Goal: Contribute content: Contribute content

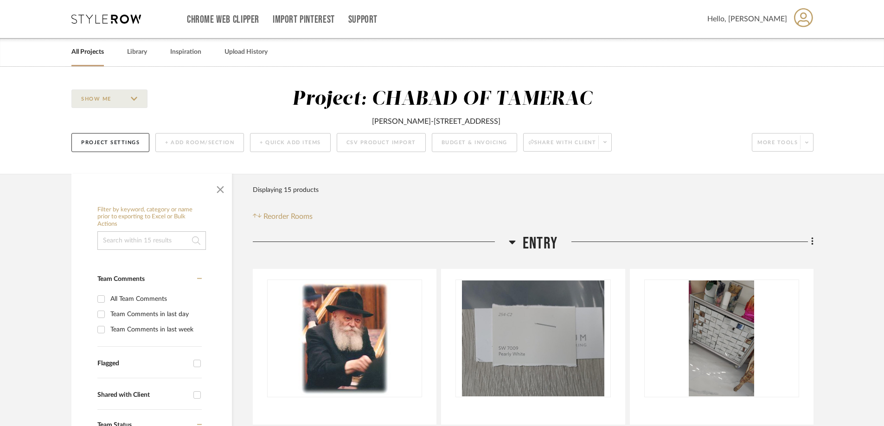
click at [87, 54] on link "All Projects" at bounding box center [87, 52] width 32 height 13
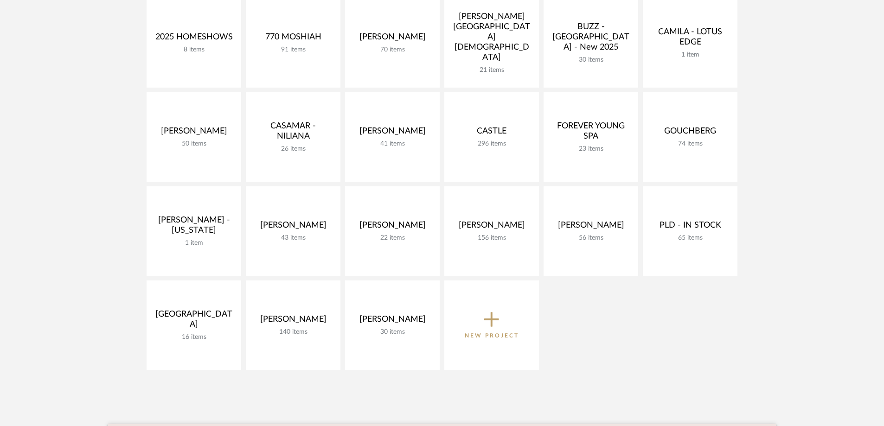
scroll to position [93, 0]
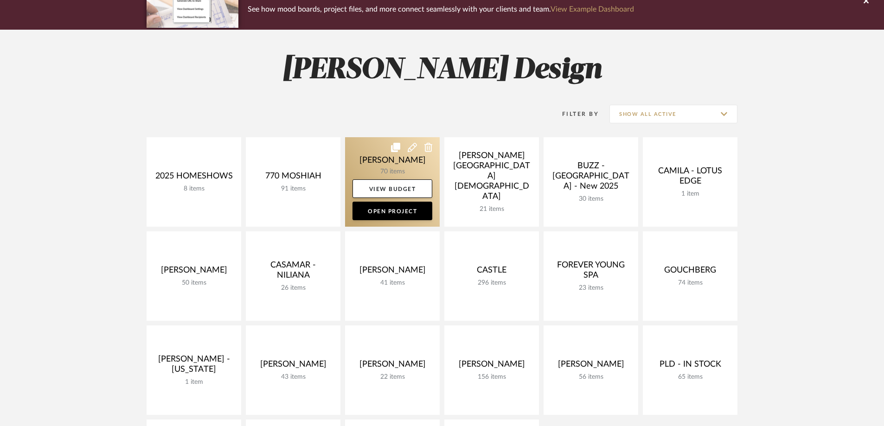
click at [397, 166] on link at bounding box center [392, 182] width 95 height 90
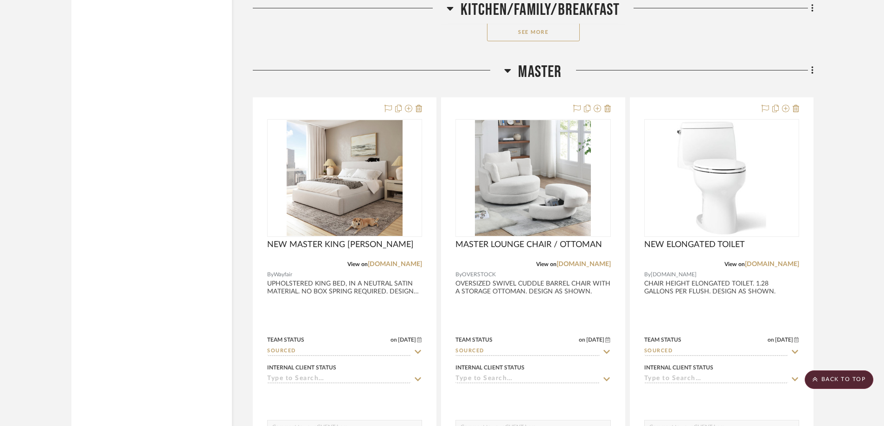
scroll to position [3201, 0]
click at [812, 66] on icon at bounding box center [812, 69] width 2 height 8
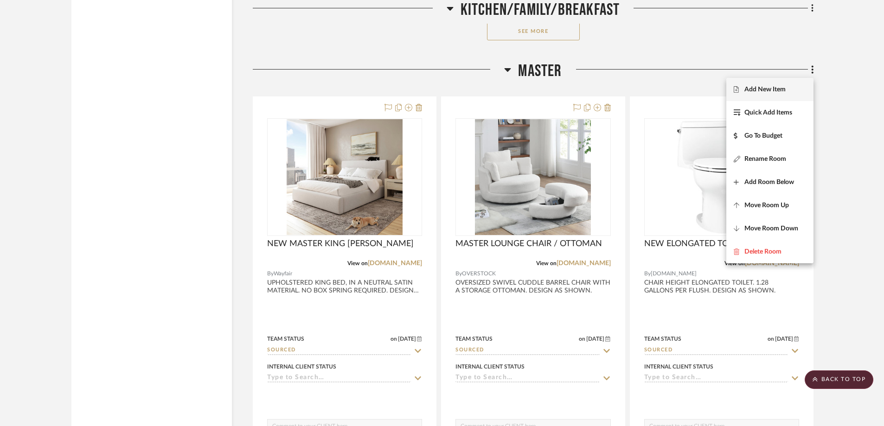
click at [783, 87] on span "Add New Item" at bounding box center [765, 90] width 41 height 8
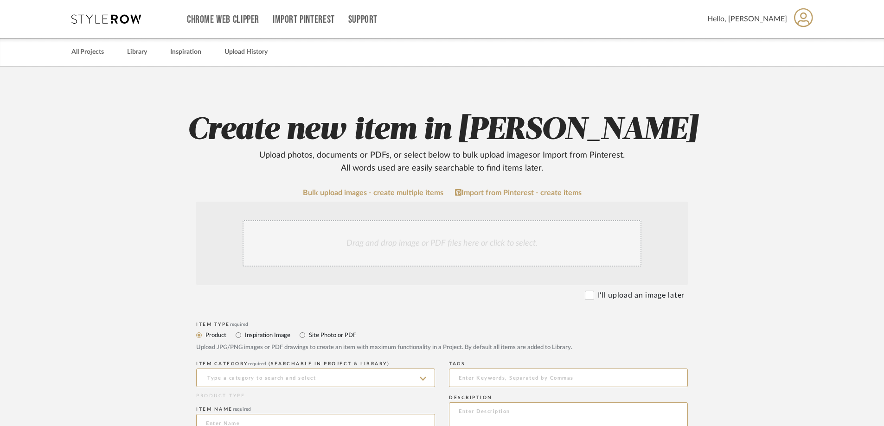
click at [352, 243] on div "Drag and drop image or PDF files here or click to select." at bounding box center [442, 243] width 399 height 46
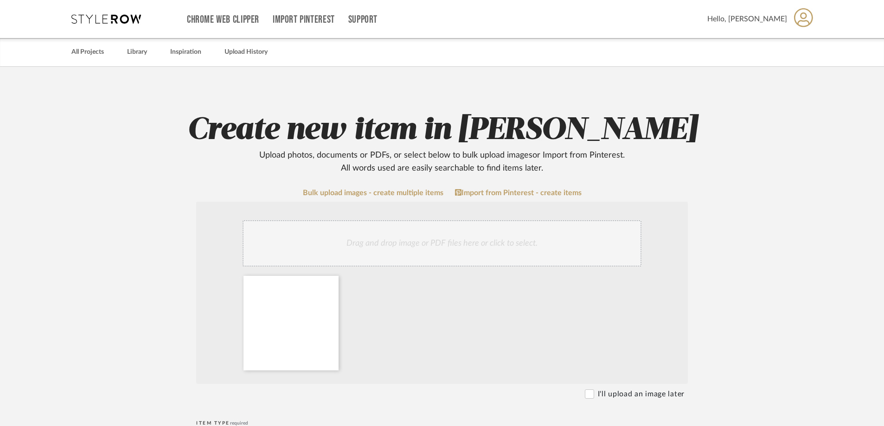
scroll to position [139, 0]
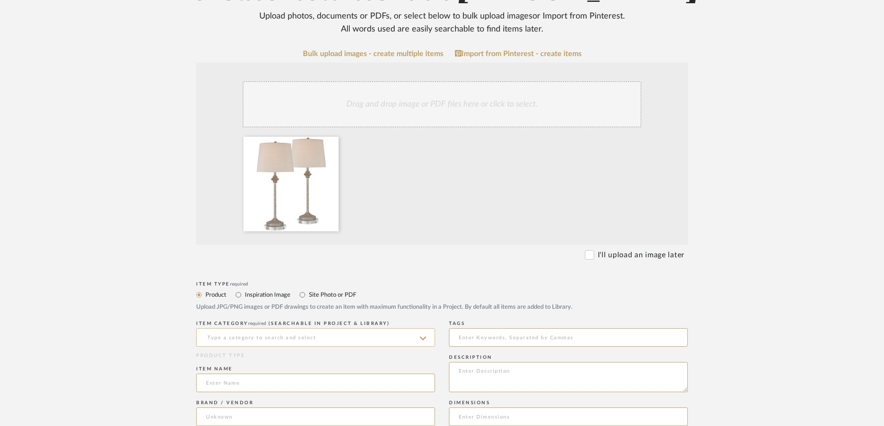
click at [292, 334] on input at bounding box center [315, 337] width 239 height 19
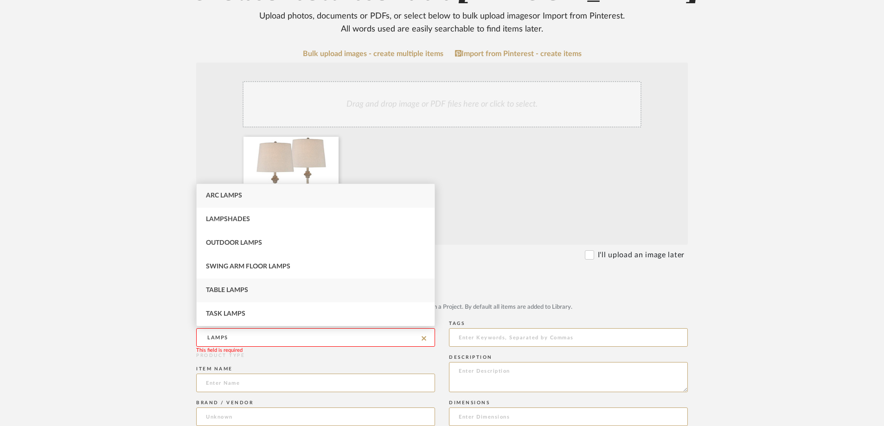
click at [246, 294] on div "Table Lamps" at bounding box center [316, 291] width 238 height 24
type input "Table Lamps"
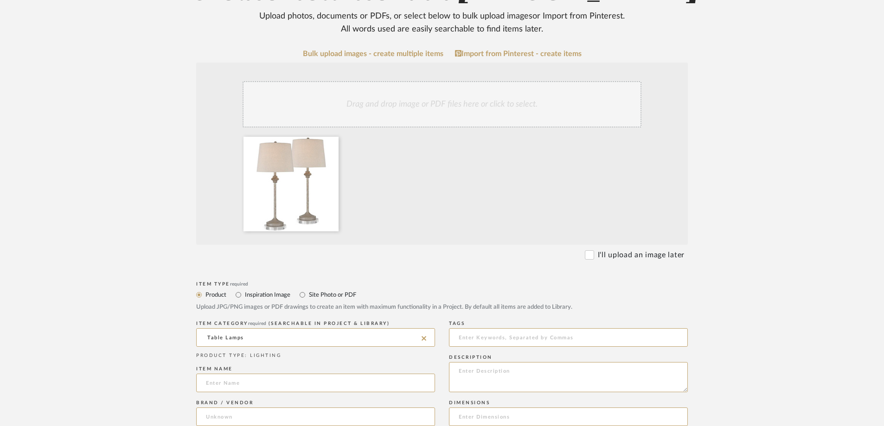
scroll to position [232, 0]
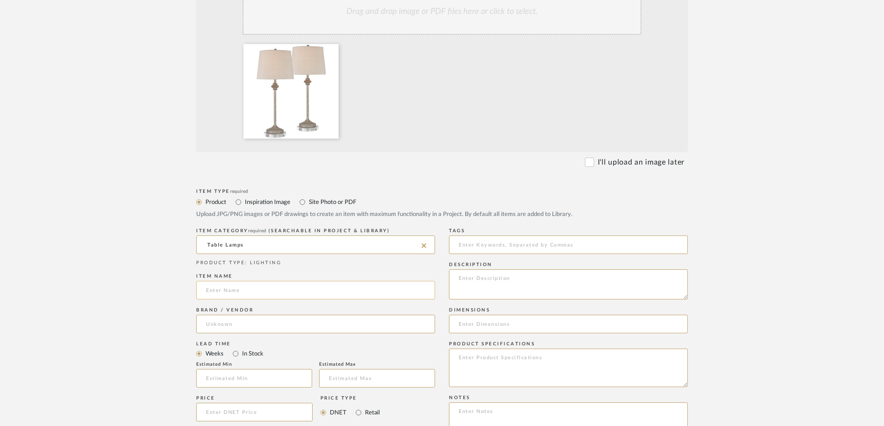
click at [329, 285] on input at bounding box center [315, 290] width 239 height 19
type input "NEW MASTER BEDROOM LAMPS"
click at [329, 321] on input at bounding box center [315, 324] width 239 height 19
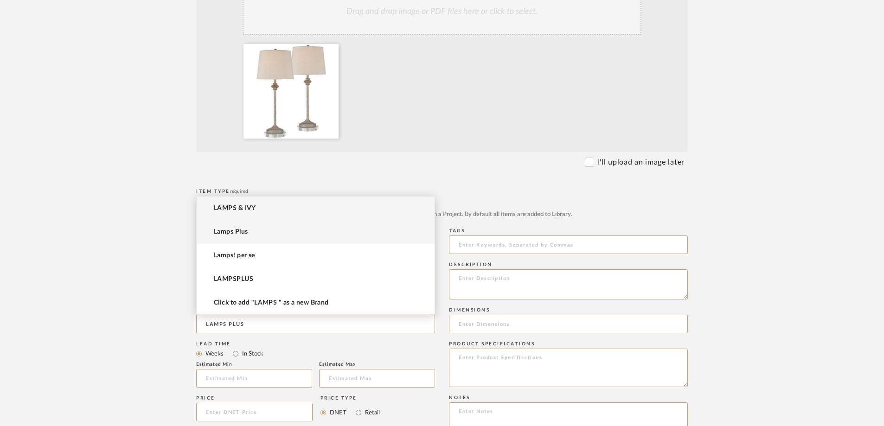
click at [242, 231] on span "Lamps Plus" at bounding box center [231, 232] width 34 height 8
type input "Lamps Plus"
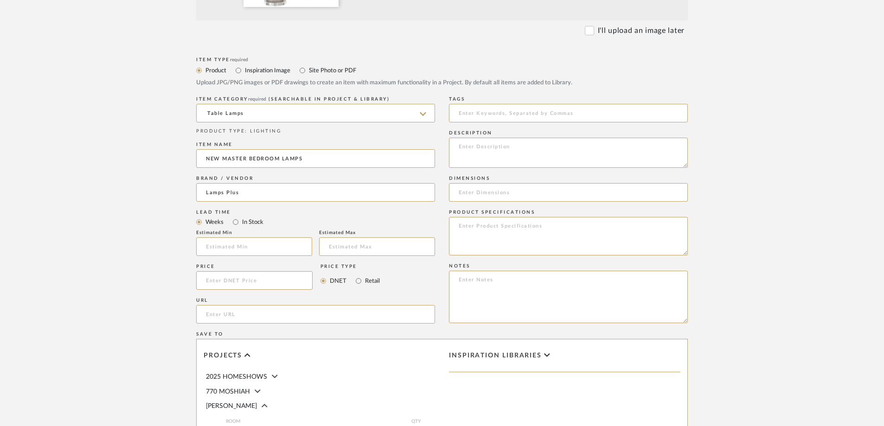
scroll to position [371, 0]
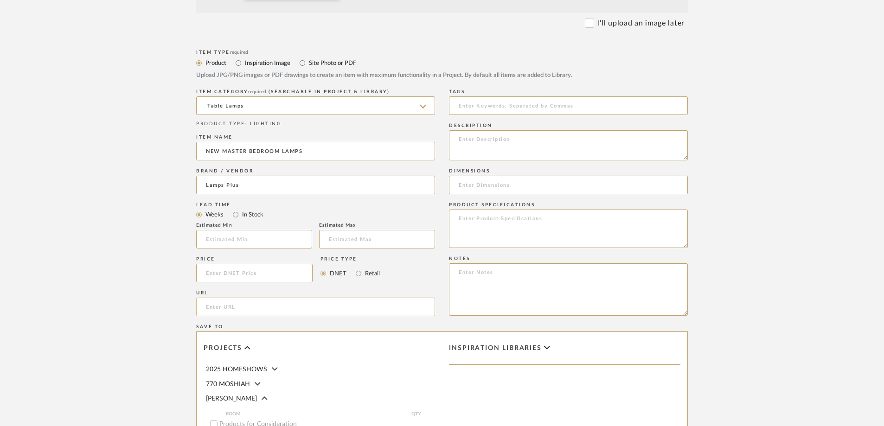
click at [309, 313] on input "url" at bounding box center [315, 307] width 239 height 19
paste input "[URL][DOMAIN_NAME][PERSON_NAME]"
type input "[URL][DOMAIN_NAME][PERSON_NAME]"
click at [482, 145] on textarea at bounding box center [568, 145] width 239 height 30
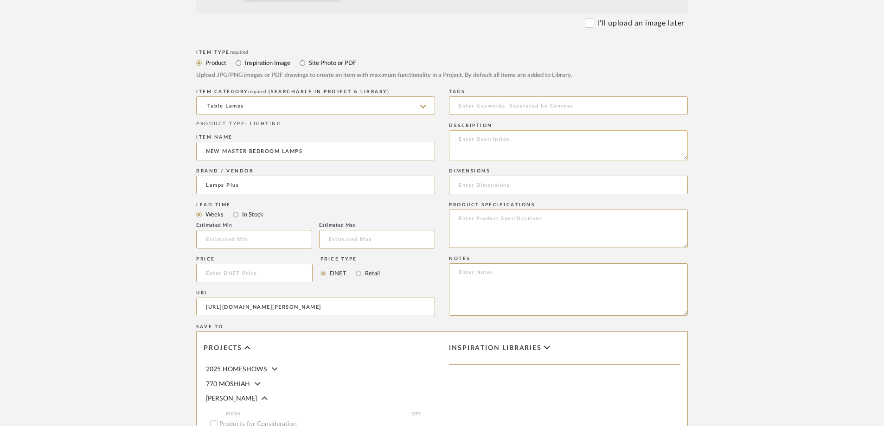
scroll to position [0, 0]
click at [546, 189] on input at bounding box center [568, 185] width 239 height 19
paste input "27 3/4" high including riser. Shade is 10" across the top x 12" across the bott…"
type input "27 3/4" high including riser. Shade is 10" across the top x 12" across the bott…"
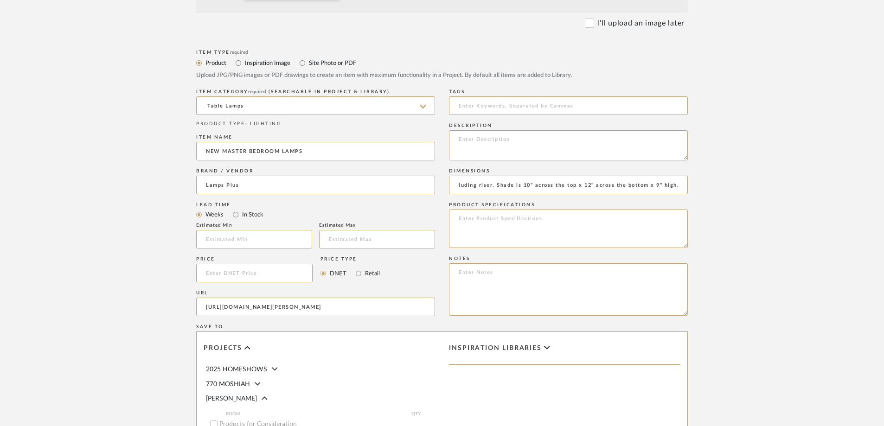
scroll to position [0, 0]
click at [462, 223] on textarea at bounding box center [568, 229] width 239 height 39
paste textarea "Light beige faux wood finish. Metal construction. Oatmeal fabric drum shades. 8…"
drag, startPoint x: 547, startPoint y: 218, endPoint x: 602, endPoint y: 219, distance: 54.7
click at [602, 219] on textarea "Light beige faux wood finish. Metal construction. Oatmeal fabric drum shades. 8…" at bounding box center [568, 229] width 239 height 39
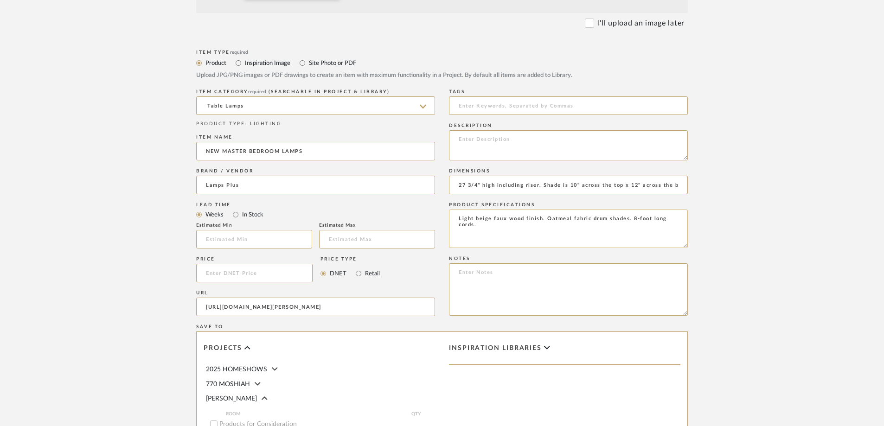
click at [578, 229] on textarea "Light beige faux wood finish. Oatmeal fabric drum shades. 8-foot long cords." at bounding box center [568, 229] width 239 height 39
drag, startPoint x: 631, startPoint y: 219, endPoint x: 638, endPoint y: 230, distance: 12.5
click at [638, 230] on textarea "Light beige faux wood finish. Oatmeal fabric drum shades. 8-foot long cords." at bounding box center [568, 229] width 239 height 39
click at [556, 230] on textarea "Light beige faux wood finish. Oatmeal fabric drum shades." at bounding box center [568, 229] width 239 height 39
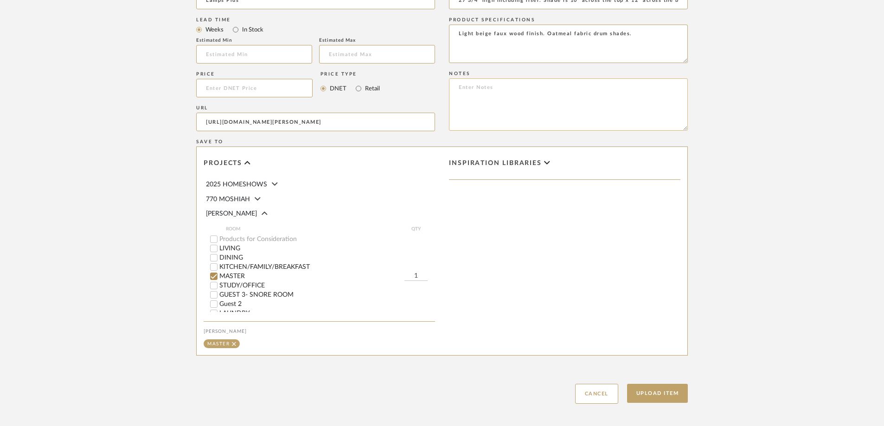
scroll to position [557, 0]
type textarea "Light beige faux wood finish. Oatmeal fabric drum shades."
click at [665, 396] on button "Upload Item" at bounding box center [657, 393] width 61 height 19
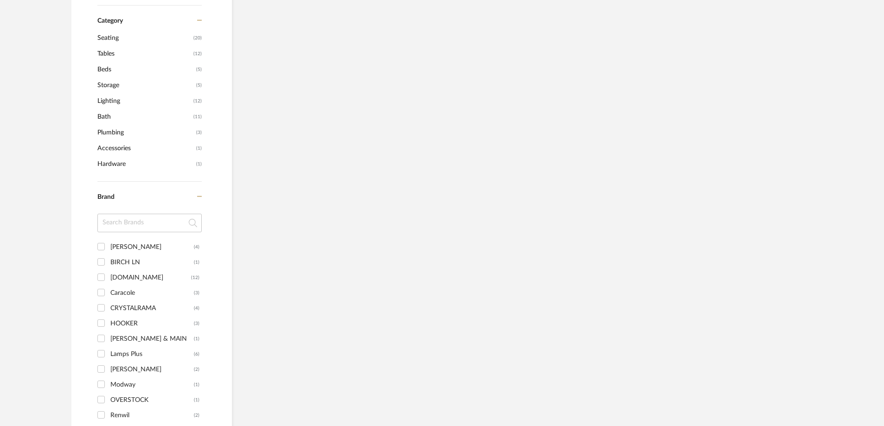
scroll to position [34, 0]
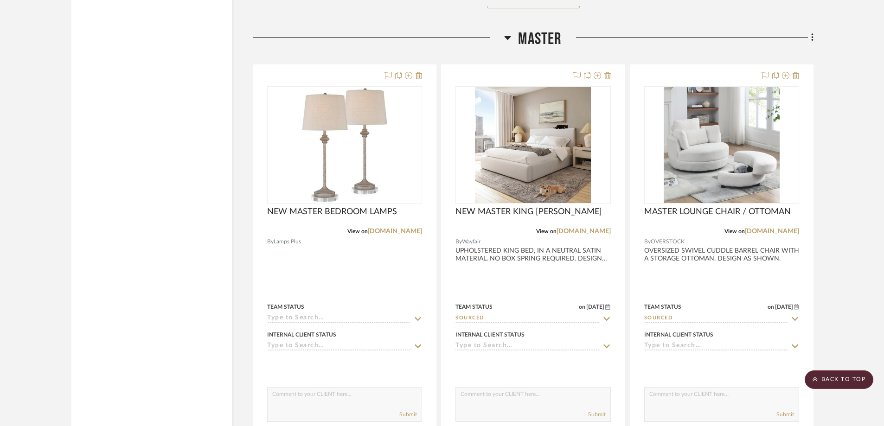
scroll to position [3255, 0]
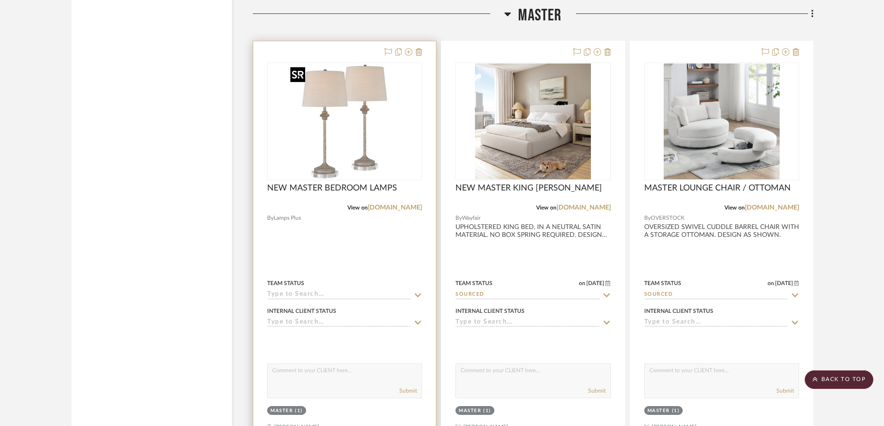
click at [376, 112] on img "0" at bounding box center [345, 122] width 116 height 116
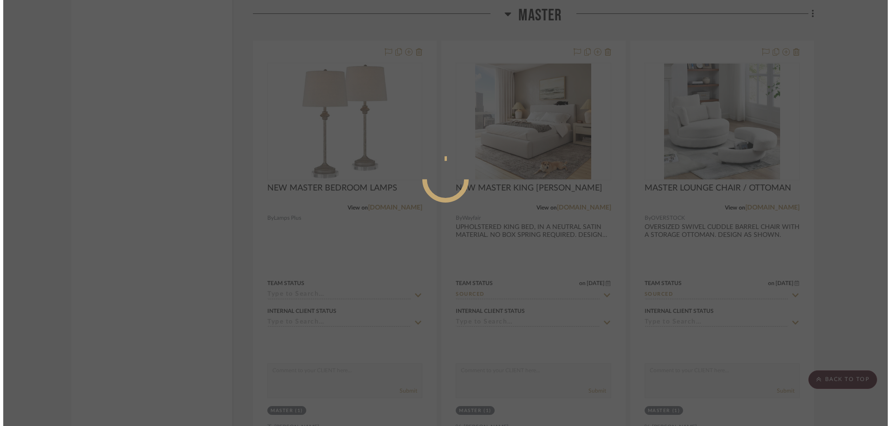
scroll to position [0, 0]
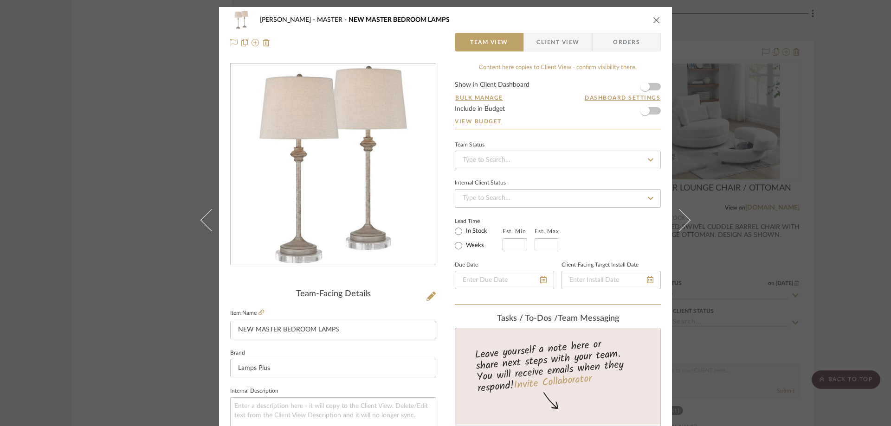
click at [549, 42] on span "Client View" at bounding box center [557, 42] width 43 height 19
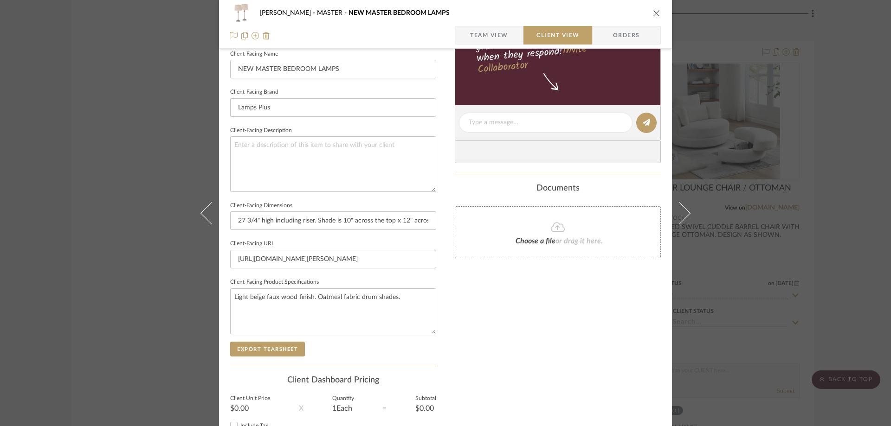
scroll to position [278, 0]
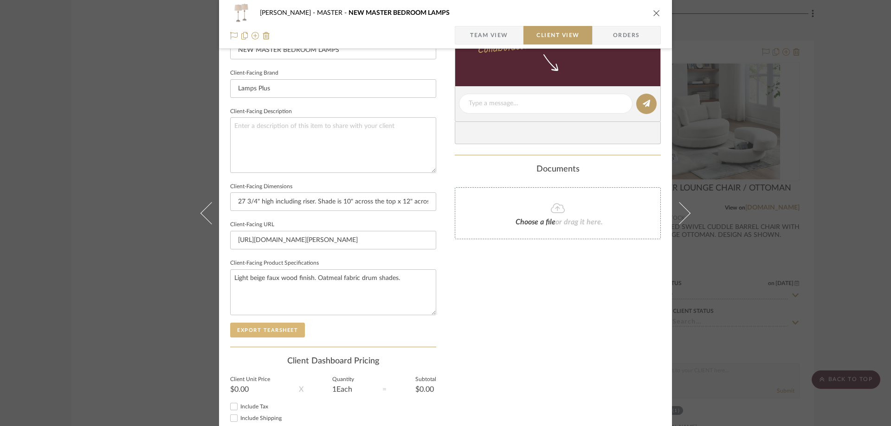
click at [286, 330] on button "Export Tearsheet" at bounding box center [267, 330] width 75 height 15
drag, startPoint x: 654, startPoint y: 13, endPoint x: 785, endPoint y: 176, distance: 209.8
click at [654, 13] on icon "close" at bounding box center [656, 12] width 7 height 7
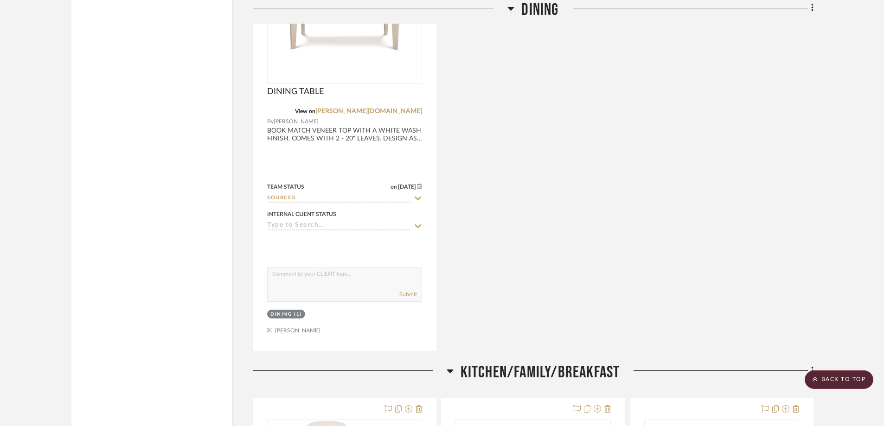
scroll to position [1864, 0]
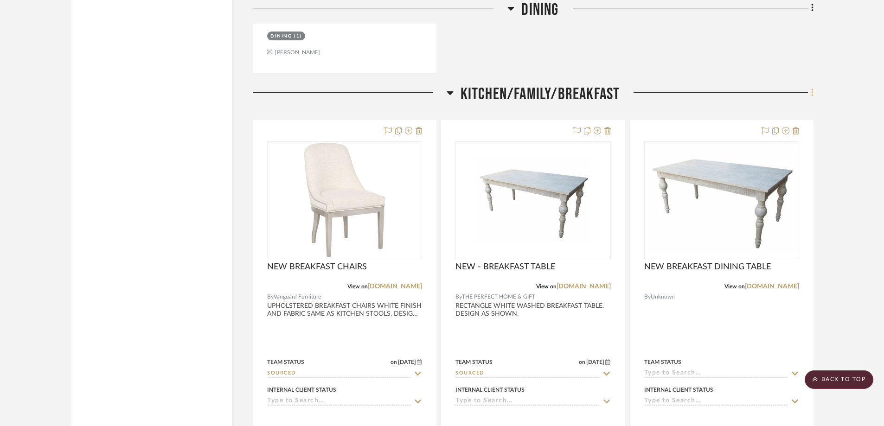
click at [812, 95] on icon at bounding box center [812, 93] width 2 height 8
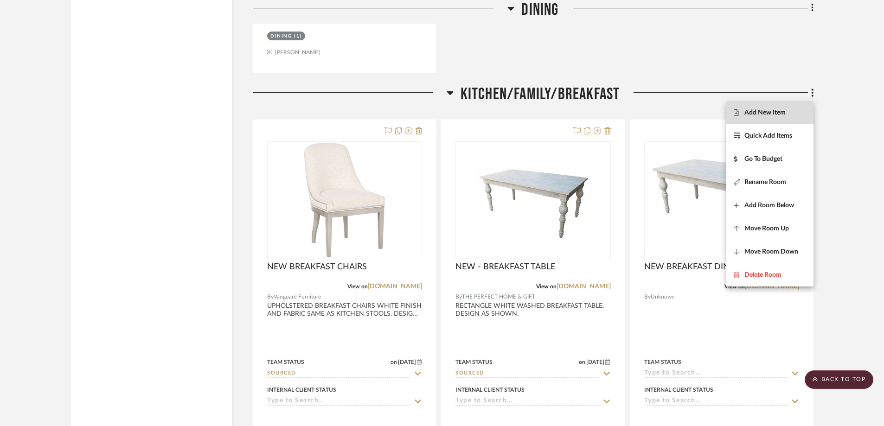
click at [766, 116] on span "Add New Item" at bounding box center [765, 113] width 41 height 8
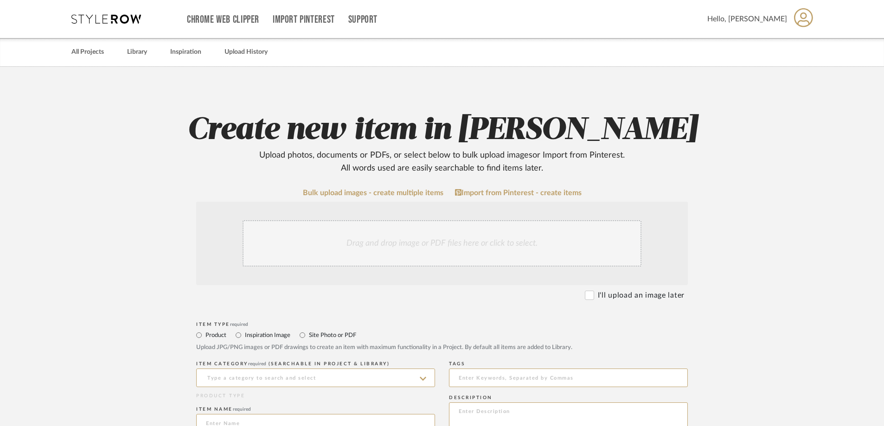
click at [564, 239] on div "Drag and drop image or PDF files here or click to select." at bounding box center [442, 243] width 399 height 46
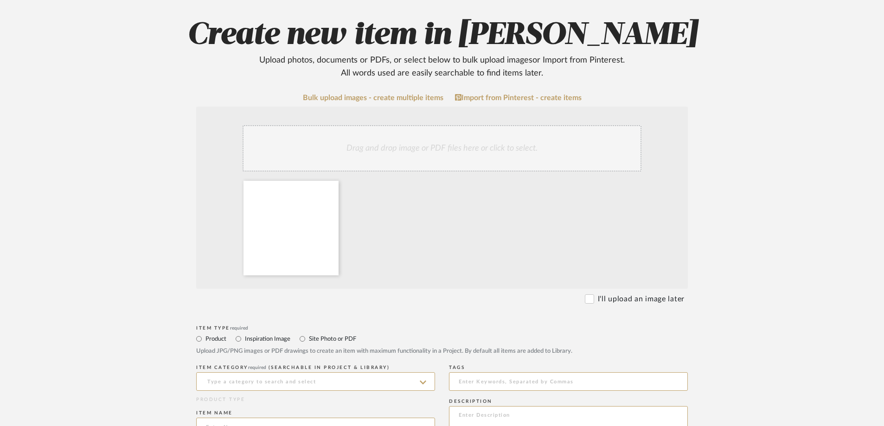
scroll to position [232, 0]
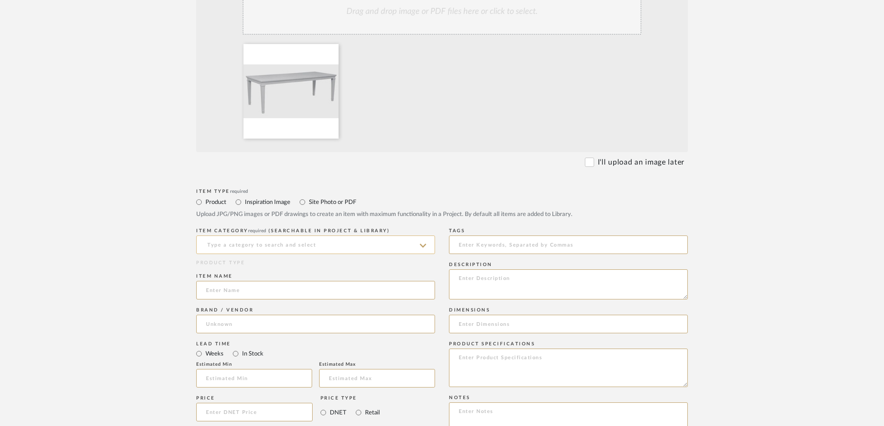
click at [352, 250] on input at bounding box center [315, 245] width 239 height 19
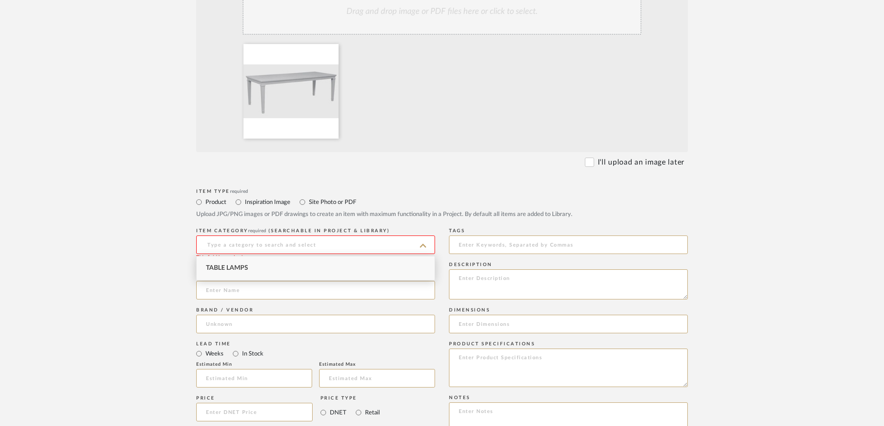
click at [328, 268] on div "Table Lamps" at bounding box center [316, 269] width 238 height 24
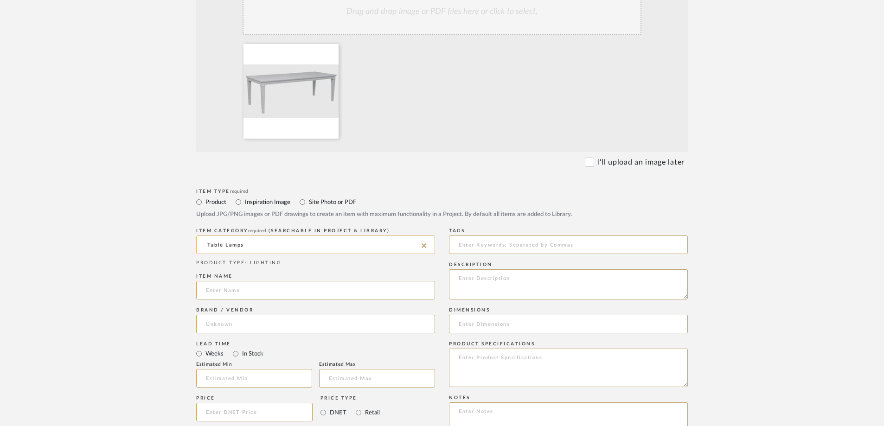
click at [332, 250] on input "Table Lamps" at bounding box center [315, 245] width 239 height 19
click at [333, 245] on input "Table Lamps" at bounding box center [315, 245] width 239 height 19
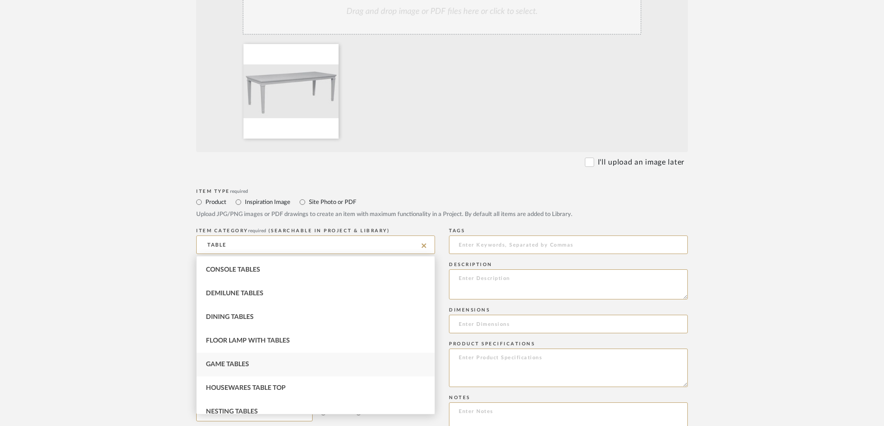
scroll to position [186, 0]
click at [244, 241] on input "TABLE" at bounding box center [315, 245] width 239 height 19
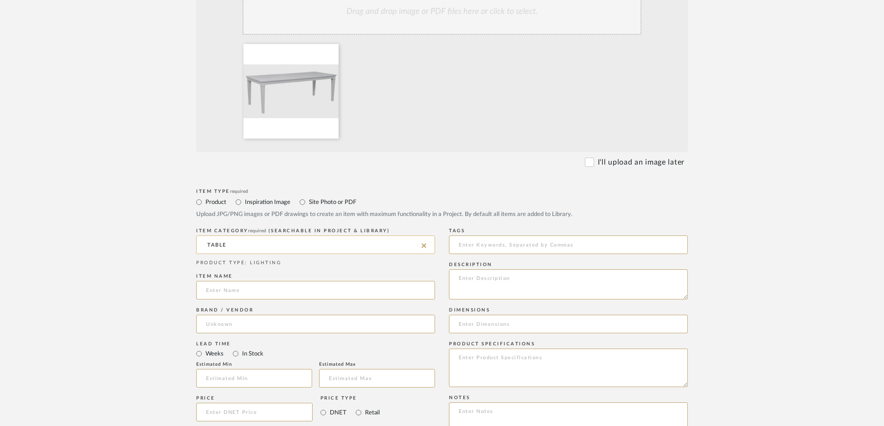
click at [231, 245] on input "TABLE" at bounding box center [315, 245] width 239 height 19
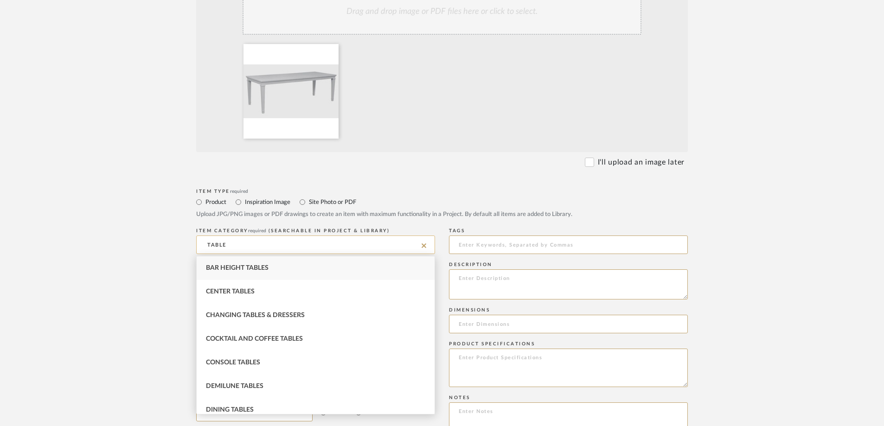
click at [231, 245] on input "TABLE" at bounding box center [315, 245] width 239 height 19
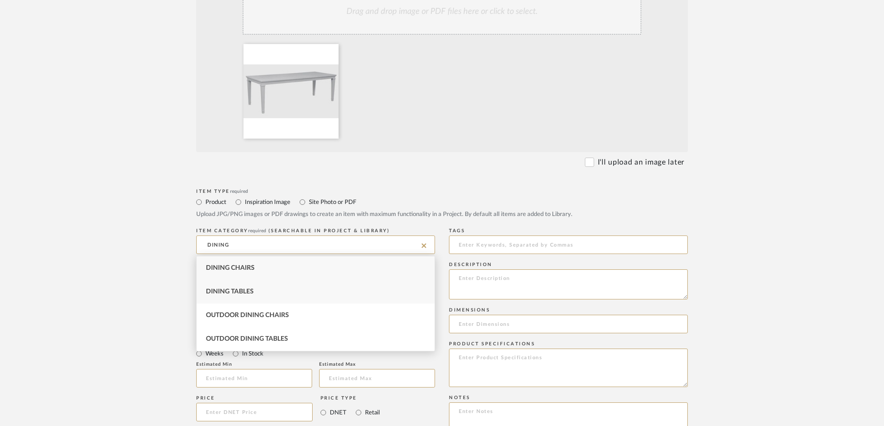
click at [245, 287] on div "Dining Tables" at bounding box center [316, 292] width 238 height 24
type input "Dining Tables"
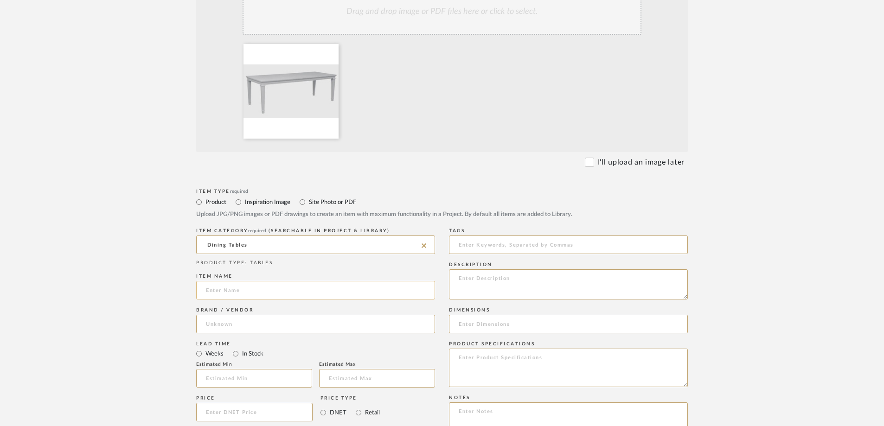
click at [245, 294] on input at bounding box center [315, 290] width 239 height 19
type input "b"
type input "BREAKFAST DINING TABLE"
click at [233, 328] on input at bounding box center [315, 324] width 239 height 19
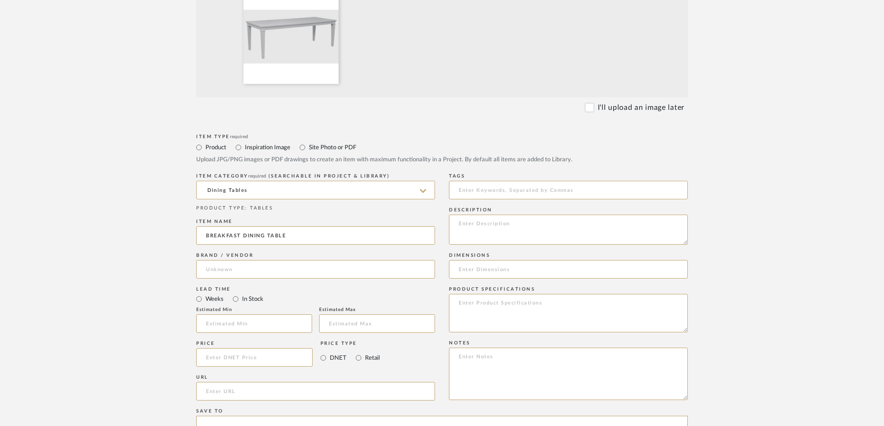
scroll to position [325, 0]
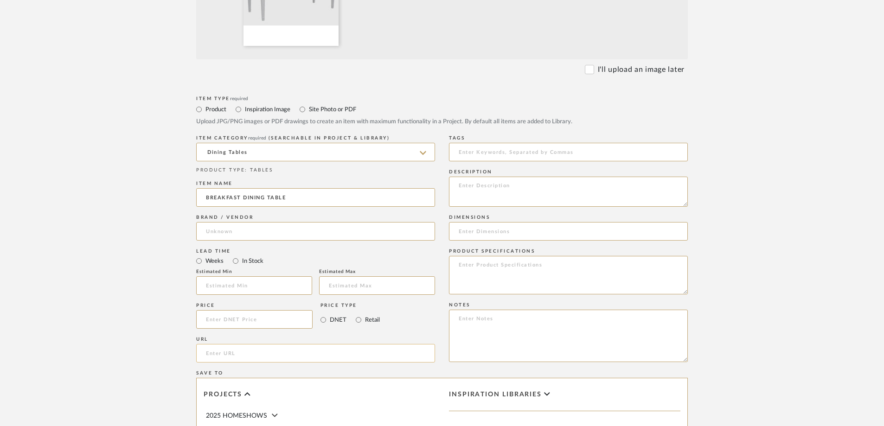
click at [240, 351] on input "url" at bounding box center [315, 353] width 239 height 19
paste input "[URL][DOMAIN_NAME]"
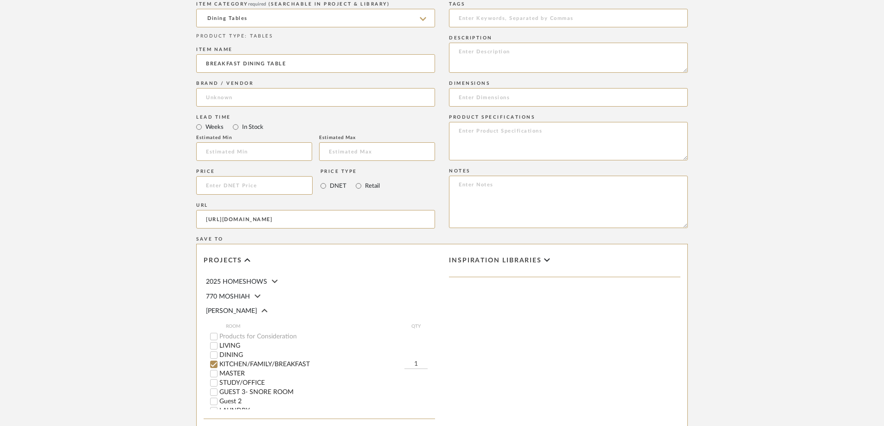
scroll to position [371, 0]
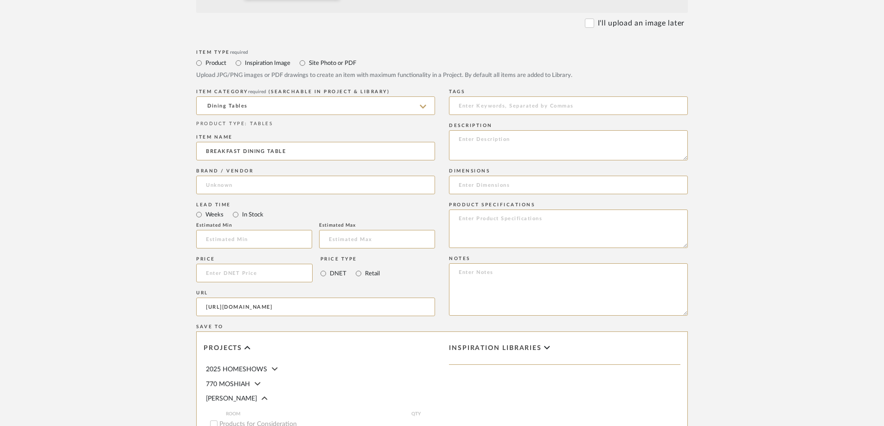
type input "[URL][DOMAIN_NAME]"
click at [485, 187] on input at bounding box center [568, 185] width 239 height 19
paste input "72"W x 38"D x 30"H"
type input "72"W x 38"D x 30"H"
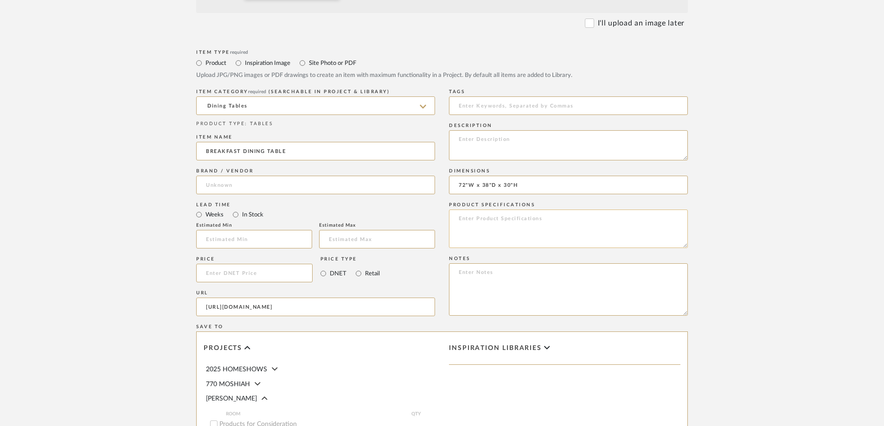
click at [489, 222] on textarea at bounding box center [568, 229] width 239 height 39
